Goal: Find specific page/section: Find specific page/section

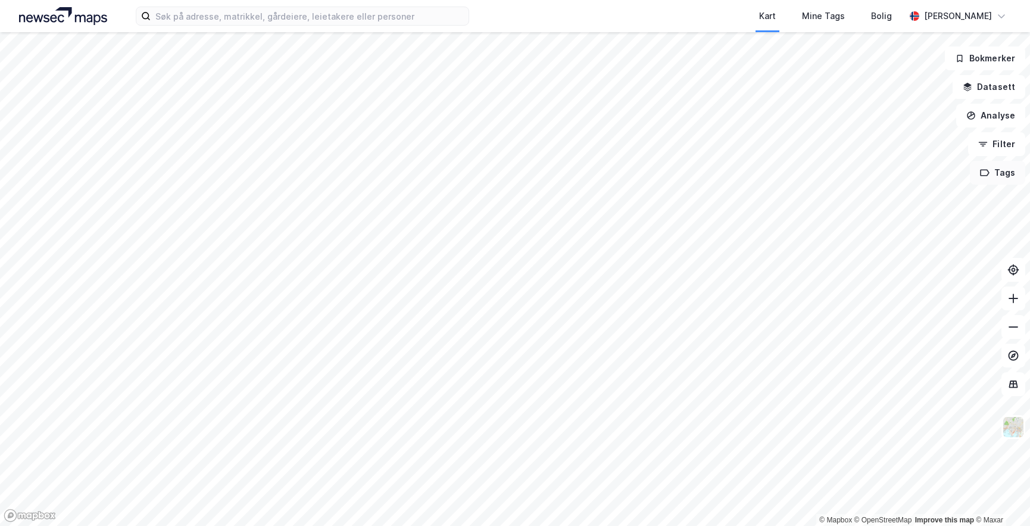
click at [985, 180] on div "© Mapbox © OpenStreetMap Improve this map © [PERSON_NAME] Datasett Analyse Filt…" at bounding box center [515, 279] width 1030 height 494
